Goal: Browse casually

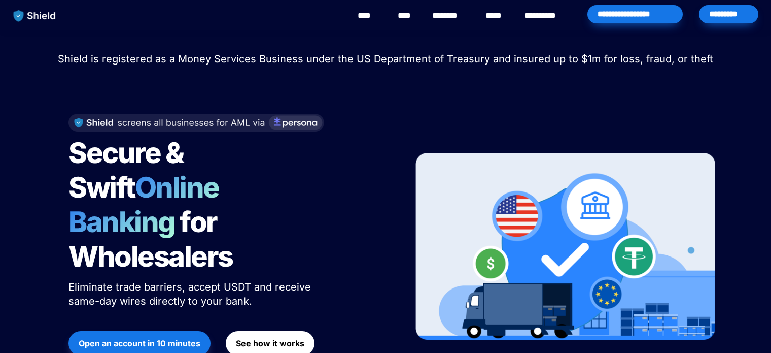
click at [105, 61] on span "Shield is registered as a Money Services Business under the US Department of Tr…" at bounding box center [385, 59] width 655 height 12
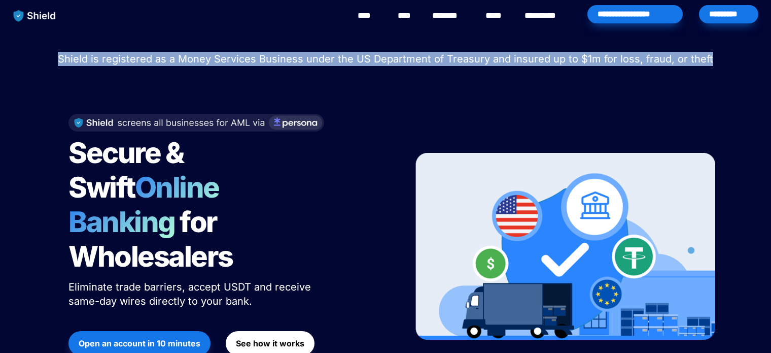
click at [105, 61] on span "Shield is registered as a Money Services Business under the US Department of Tr…" at bounding box center [385, 59] width 655 height 12
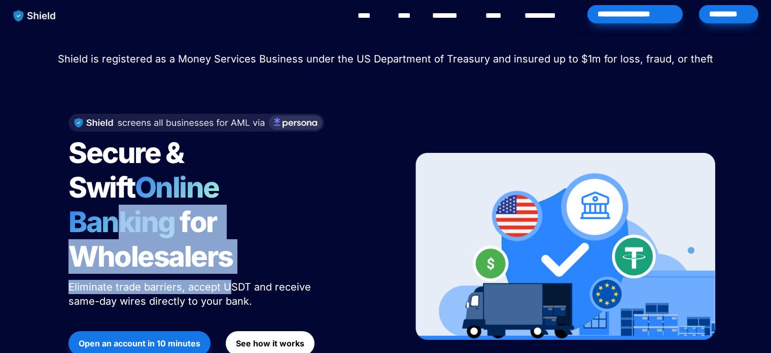
drag, startPoint x: 195, startPoint y: 187, endPoint x: 233, endPoint y: 247, distance: 71.2
click at [232, 245] on div "Secure & Swift Online Banking for Wholesalers Eliminate trade barriers, accept …" at bounding box center [228, 246] width 344 height 286
click at [238, 281] on span "Eliminate trade barriers, accept USDT and receive same-day wires directly to yo…" at bounding box center [191, 294] width 246 height 26
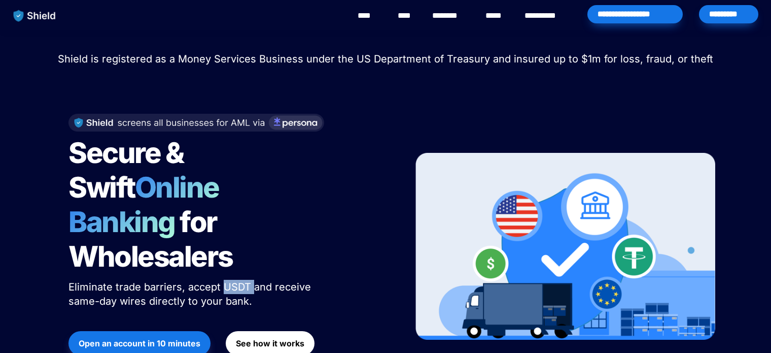
click at [238, 281] on span "Eliminate trade barriers, accept USDT and receive same-day wires directly to yo…" at bounding box center [191, 294] width 246 height 26
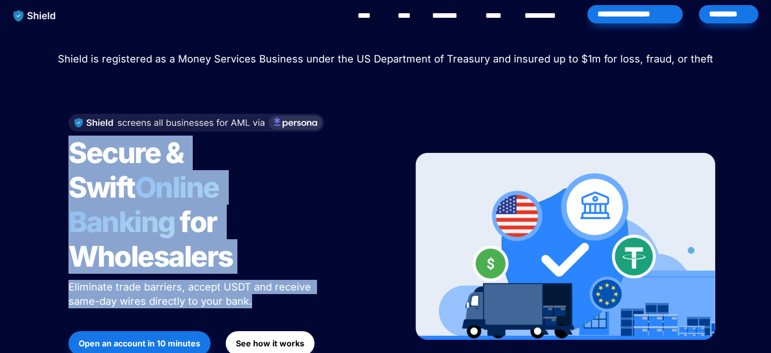
drag, startPoint x: 238, startPoint y: 250, endPoint x: 196, endPoint y: 165, distance: 94.6
click at [196, 165] on div "Secure & Swift Online Banking for Wholesalers Eliminate trade barriers, accept …" at bounding box center [228, 246] width 344 height 286
click at [188, 165] on span "Secure & Swift" at bounding box center [128, 169] width 120 height 69
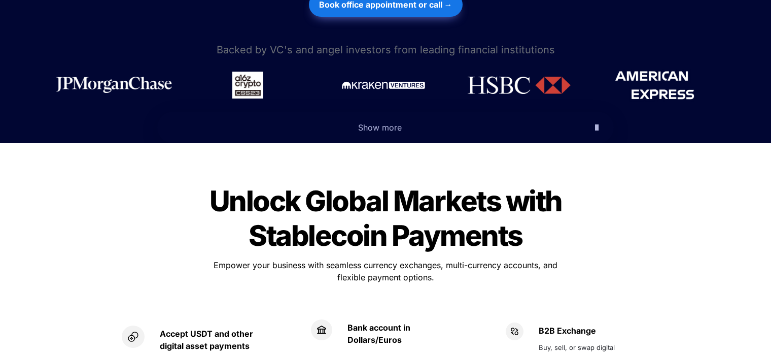
scroll to position [406, 0]
